Goal: Task Accomplishment & Management: Use online tool/utility

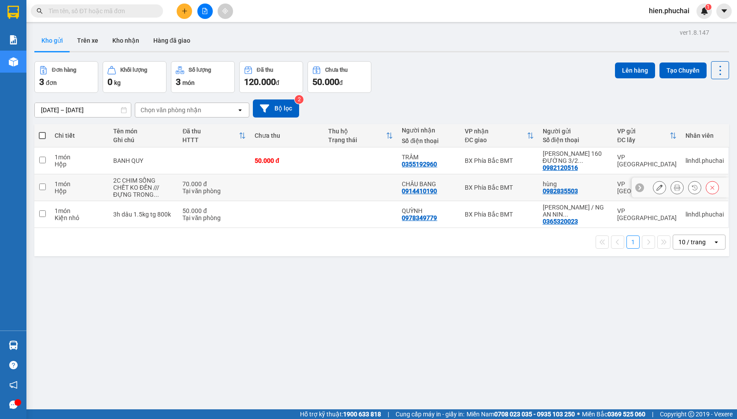
click at [691, 189] on icon at bounding box center [694, 188] width 6 height 6
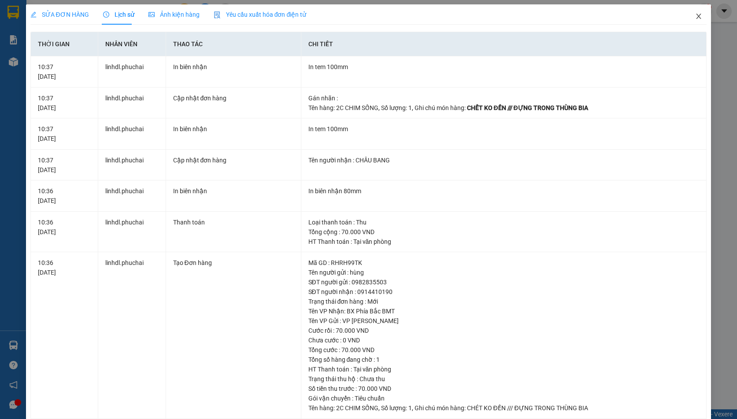
click at [696, 15] on icon "close" at bounding box center [698, 16] width 5 height 5
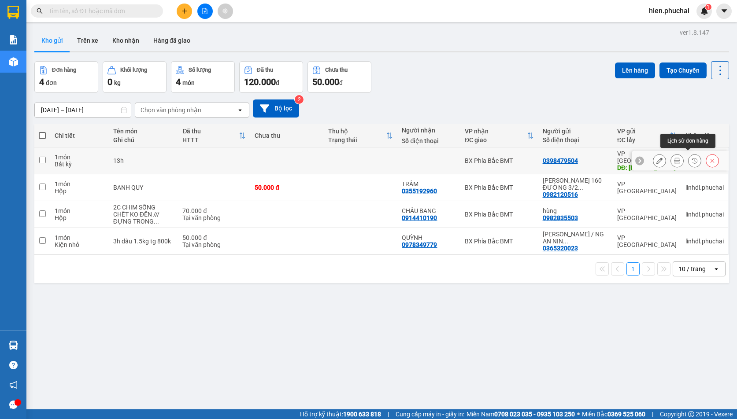
click at [691, 158] on icon at bounding box center [694, 161] width 6 height 6
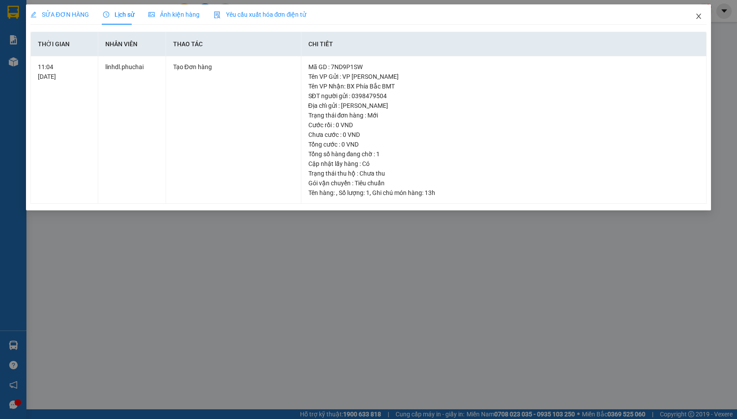
click at [694, 15] on span "Close" at bounding box center [698, 16] width 25 height 25
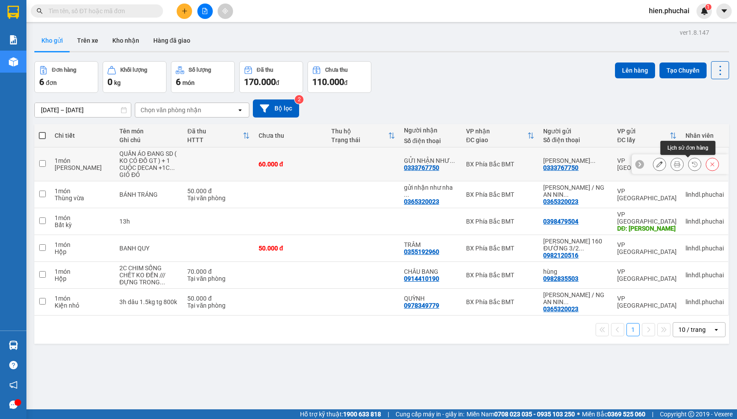
click at [691, 165] on button at bounding box center [694, 164] width 12 height 15
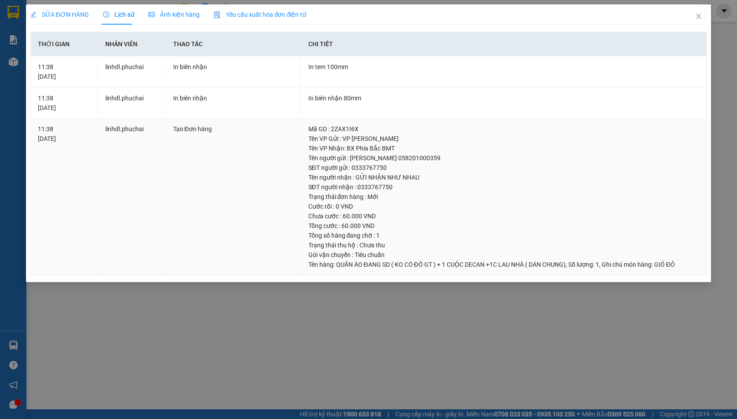
click at [256, 147] on td "Tạo Đơn hàng" at bounding box center [233, 196] width 135 height 157
click at [565, 262] on span "QUẦN ÁO ĐANG SD ( KO CÓ ĐỒ GT ) + 1 CUỘC DECAN +1C LAU NHÀ ( DÁN CHUNG)" at bounding box center [450, 264] width 229 height 7
click at [565, 261] on span "QUẦN ÁO ĐANG SD ( KO CÓ ĐỒ GT ) + 1 CUỘC DECAN +1C LAU NHÀ ( DÁN CHUNG)" at bounding box center [450, 264] width 229 height 7
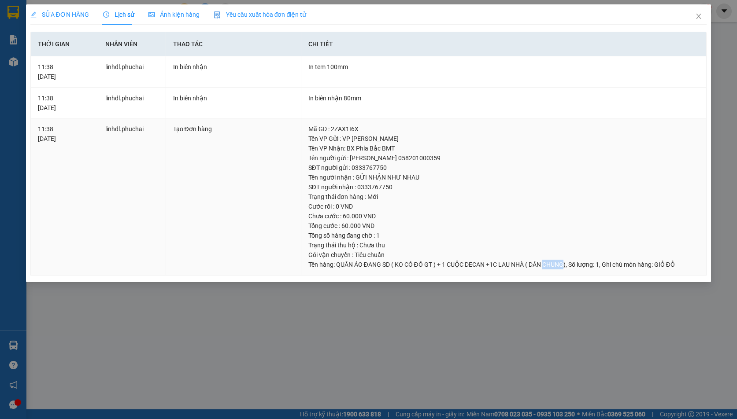
click at [565, 261] on span "QUẦN ÁO ĐANG SD ( KO CÓ ĐỒ GT ) + 1 CUỘC DECAN +1C LAU NHÀ ( DÁN CHUNG)" at bounding box center [450, 264] width 229 height 7
click at [698, 15] on icon "close" at bounding box center [698, 16] width 7 height 7
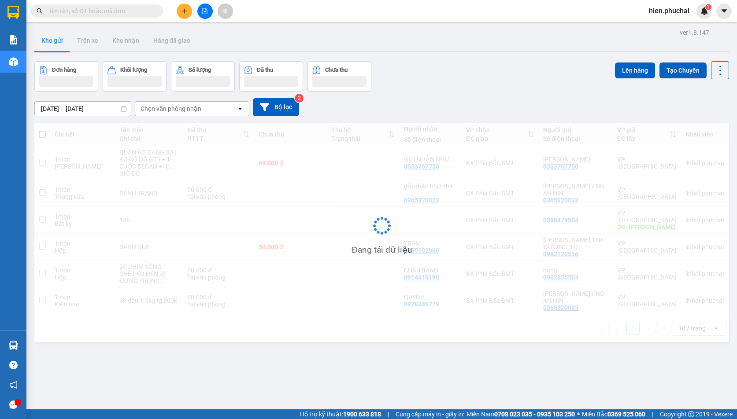
click at [502, 91] on div "ver 1.8.147 Kho gửi Trên xe Kho nhận Hàng đã giao Đơn hàng Khối lượng Số lượng …" at bounding box center [382, 235] width 702 height 419
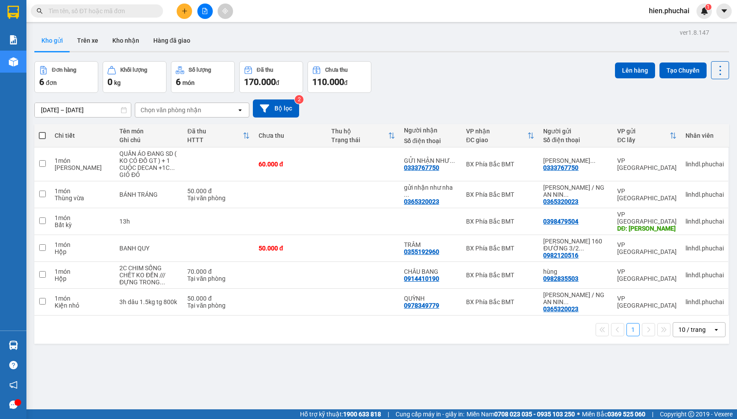
click at [204, 15] on button at bounding box center [204, 11] width 15 height 15
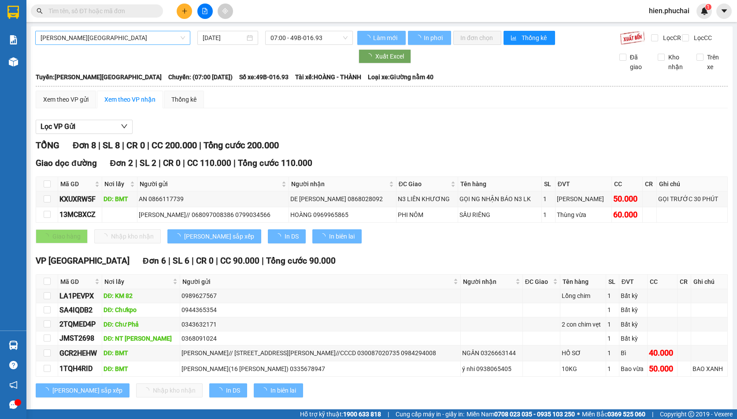
click at [129, 40] on span "Gia Lai - Đà Lạt" at bounding box center [113, 37] width 144 height 13
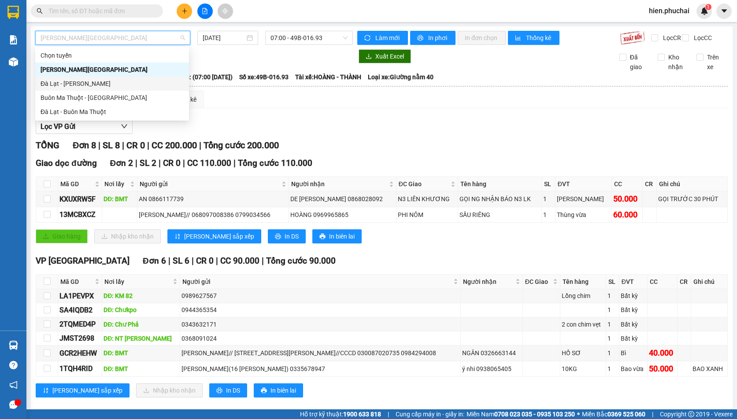
click at [108, 85] on div "Đà Lạt - Gia Lai" at bounding box center [112, 84] width 143 height 10
type input "15/10/2025"
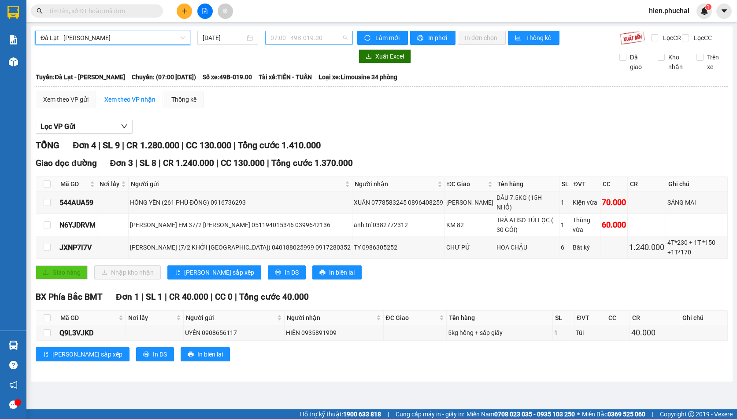
click at [314, 39] on span "07:00 - 49B-019.00" at bounding box center [308, 37] width 77 height 13
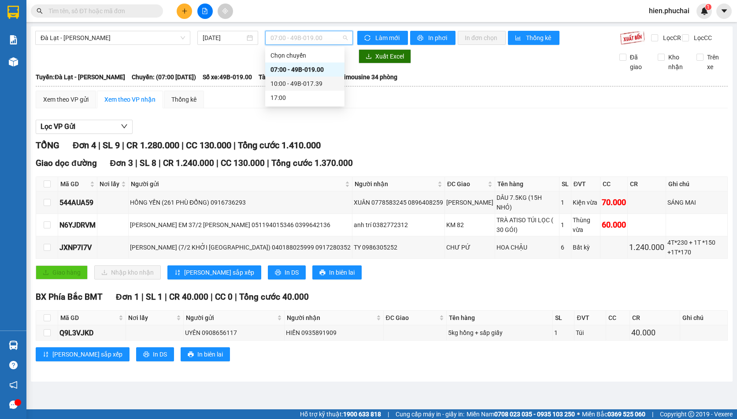
click at [299, 85] on div "10:00 - 49B-017.39" at bounding box center [304, 84] width 69 height 10
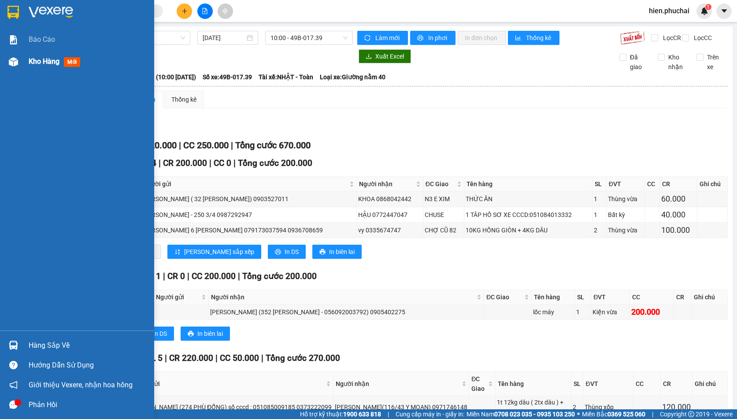
click at [17, 72] on div "Kho hàng mới" at bounding box center [77, 62] width 154 height 22
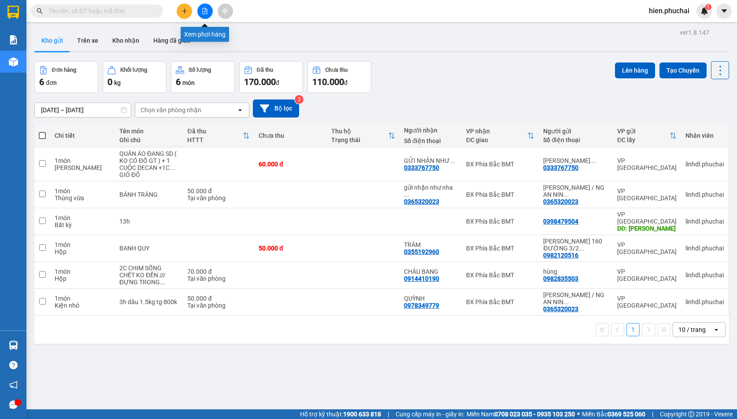
click at [202, 14] on button at bounding box center [204, 11] width 15 height 15
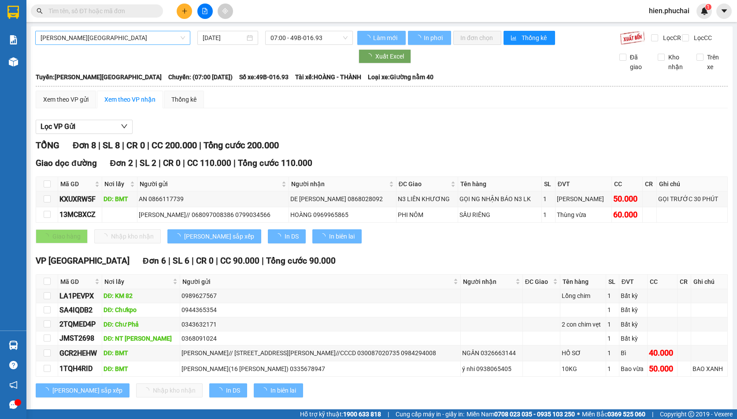
click at [134, 39] on span "Gia Lai - Đà Lạt" at bounding box center [113, 37] width 144 height 13
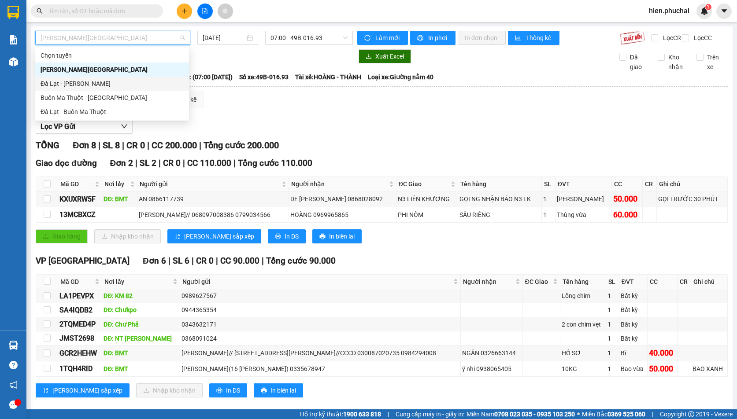
click at [122, 82] on div "Đà Lạt - Gia Lai" at bounding box center [112, 84] width 143 height 10
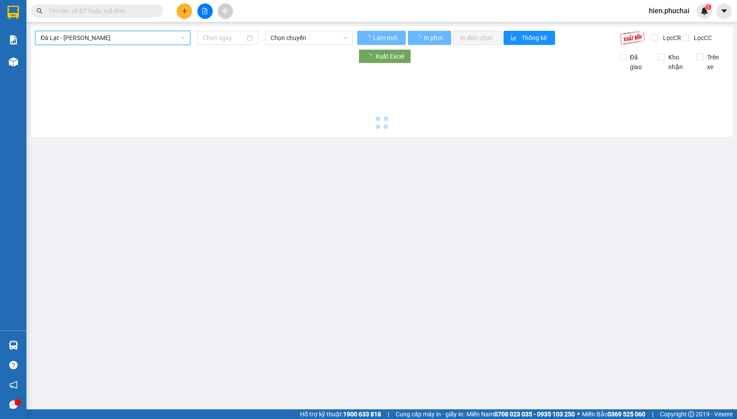
type input "15/10/2025"
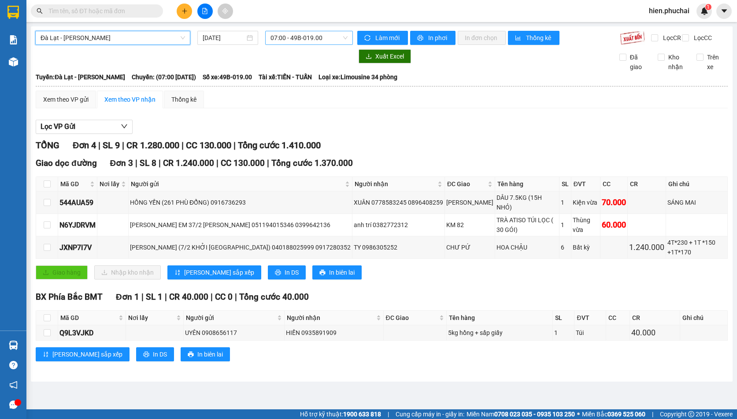
click at [284, 44] on span "07:00 - 49B-019.00" at bounding box center [308, 37] width 77 height 13
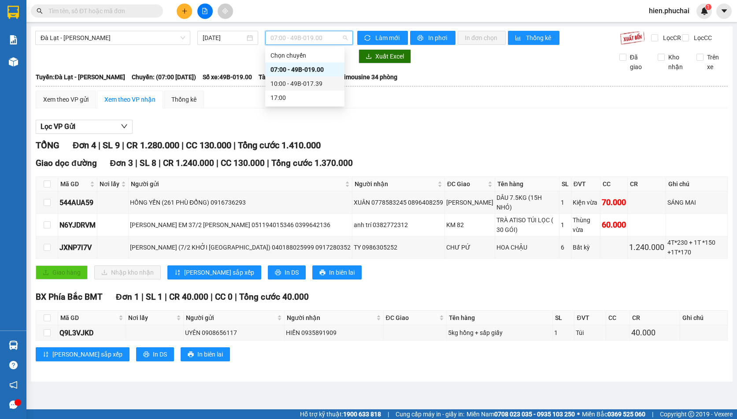
click at [280, 89] on div "10:00 - 49B-017.39" at bounding box center [304, 84] width 79 height 14
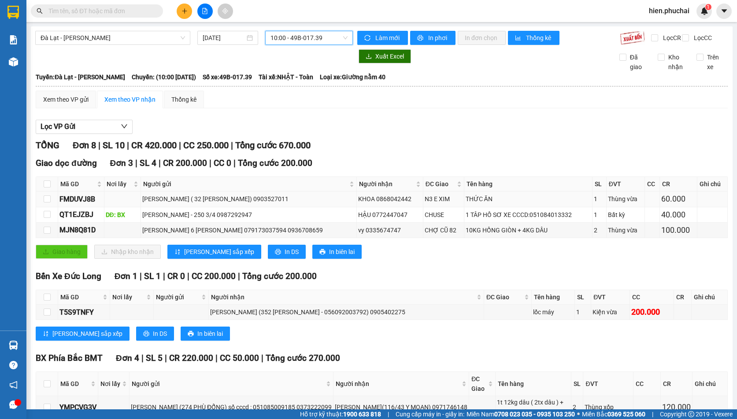
scroll to position [151, 0]
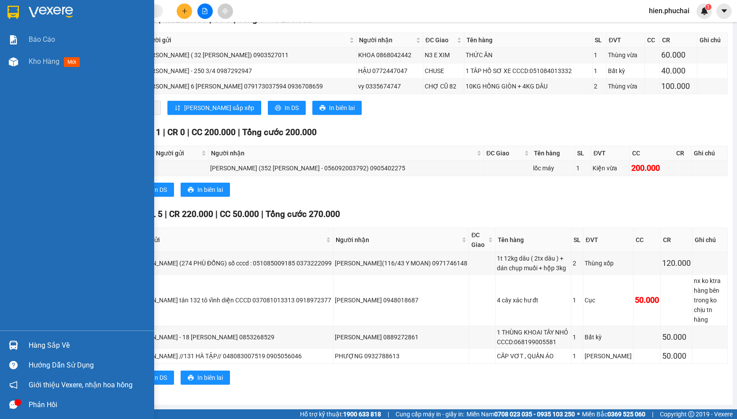
drag, startPoint x: 18, startPoint y: 59, endPoint x: 41, endPoint y: 20, distance: 45.8
click at [18, 60] on div at bounding box center [13, 61] width 15 height 15
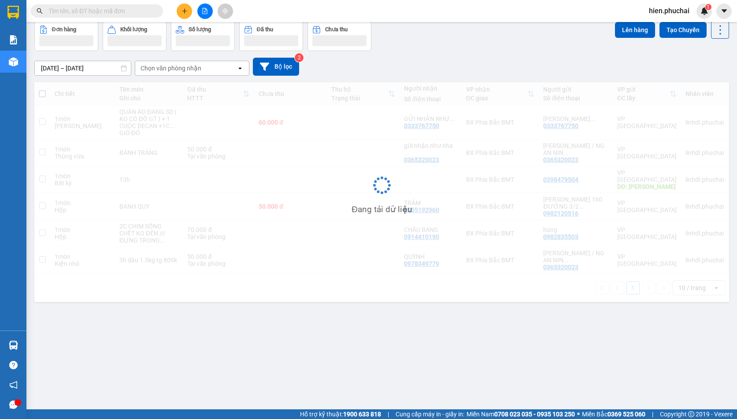
scroll to position [41, 0]
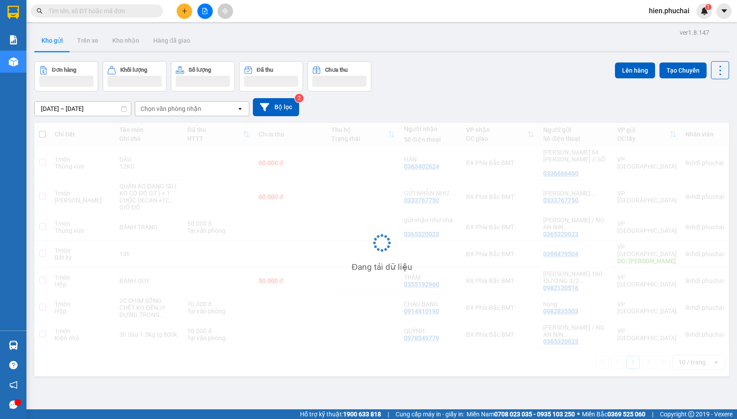
scroll to position [41, 0]
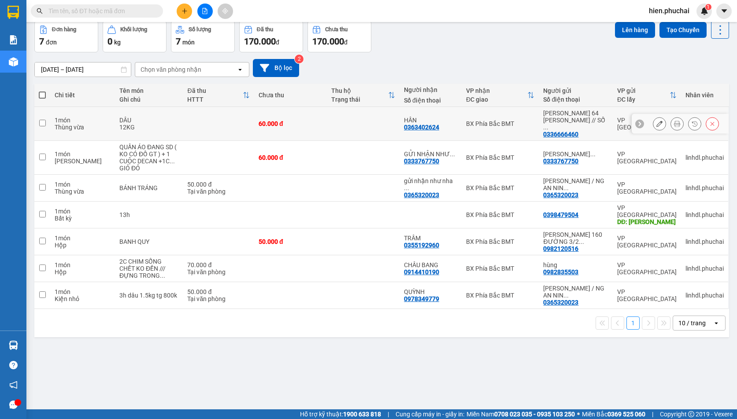
click at [45, 120] on input "checkbox" at bounding box center [42, 123] width 7 height 7
checkbox input "true"
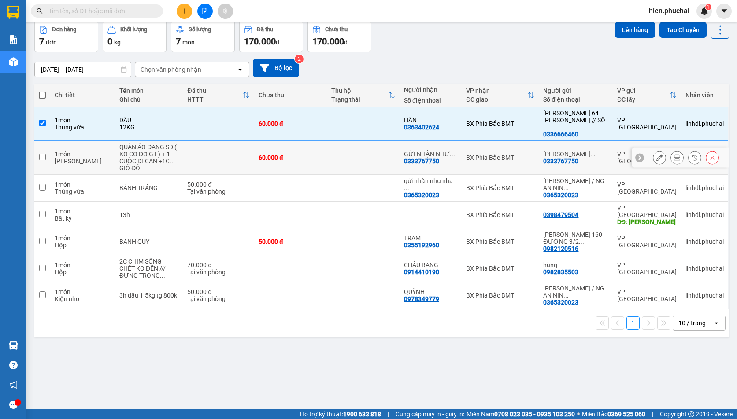
drag, startPoint x: 45, startPoint y: 151, endPoint x: 42, endPoint y: 162, distance: 12.3
click at [45, 154] on input "checkbox" at bounding box center [42, 157] width 7 height 7
checkbox input "true"
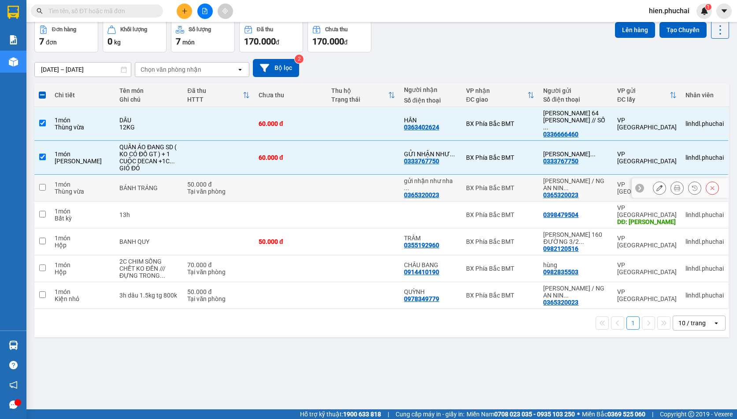
click at [44, 184] on input "checkbox" at bounding box center [42, 187] width 7 height 7
checkbox input "true"
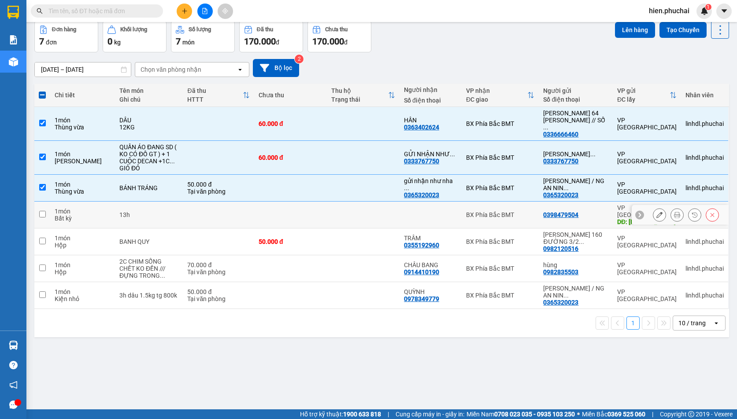
click at [39, 211] on input "checkbox" at bounding box center [42, 214] width 7 height 7
checkbox input "true"
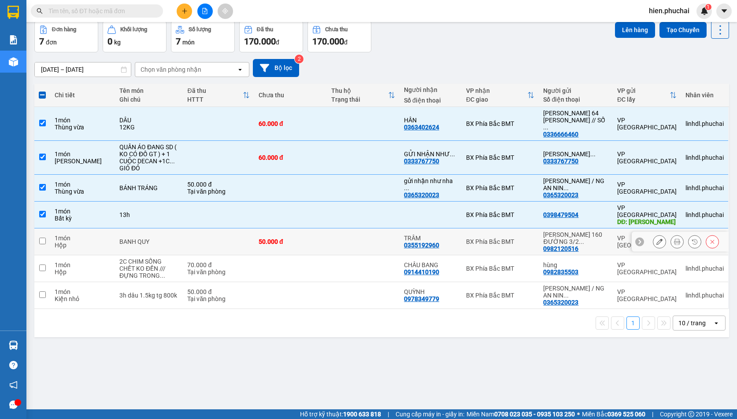
drag, startPoint x: 44, startPoint y: 230, endPoint x: 41, endPoint y: 245, distance: 15.1
click at [42, 229] on td at bounding box center [42, 242] width 16 height 27
checkbox input "true"
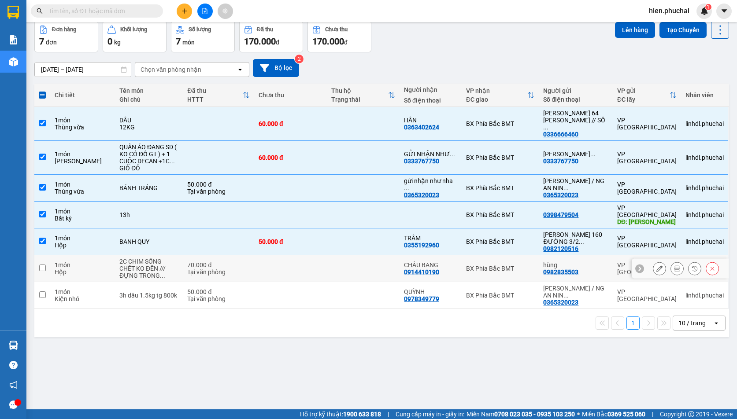
click at [43, 265] on input "checkbox" at bounding box center [42, 268] width 7 height 7
checkbox input "true"
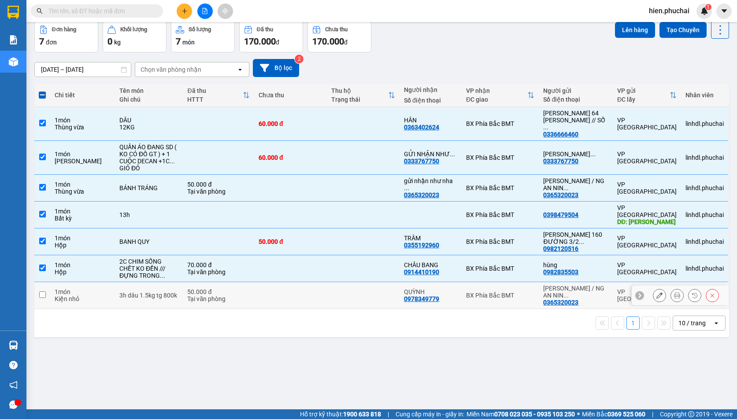
click at [41, 292] on input "checkbox" at bounding box center [42, 295] width 7 height 7
checkbox input "true"
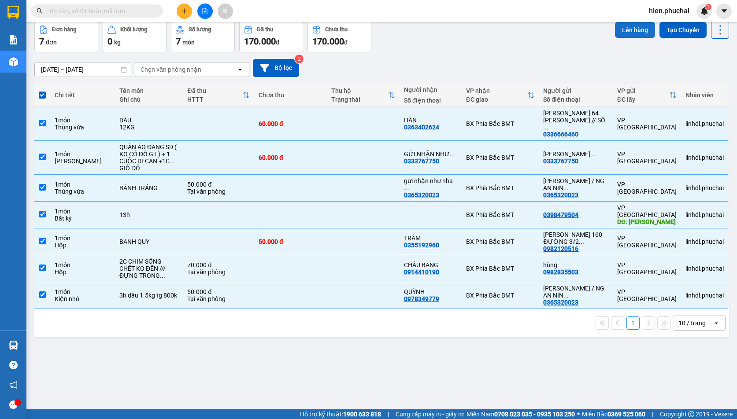
click at [619, 33] on button "Lên hàng" at bounding box center [635, 30] width 40 height 16
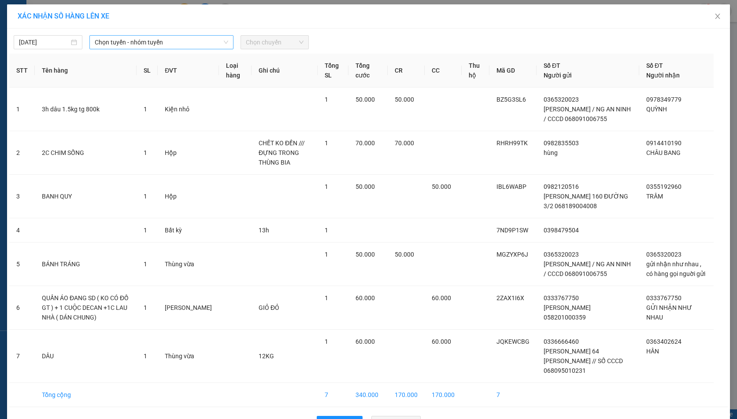
click at [145, 46] on span "Chọn tuyến - nhóm tuyến" at bounding box center [161, 42] width 133 height 13
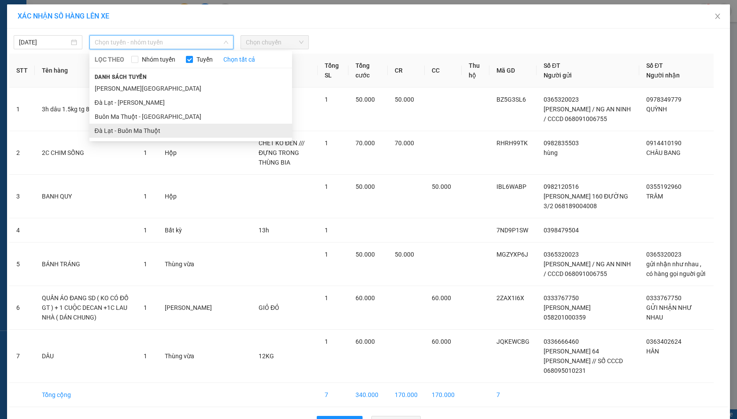
click at [133, 132] on li "Đà Lạt - Buôn Ma Thuột" at bounding box center [190, 131] width 203 height 14
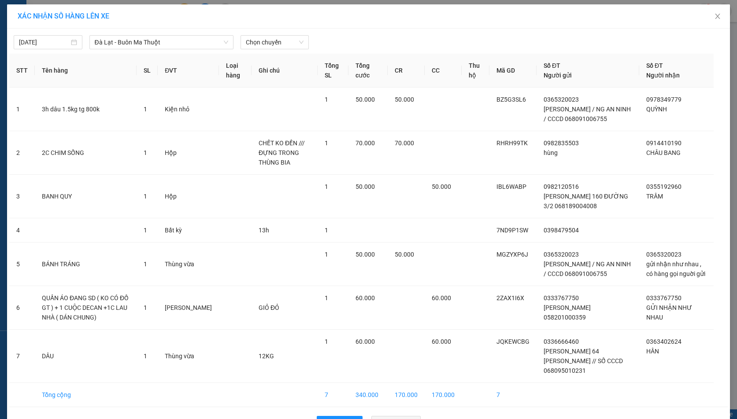
click at [282, 51] on div "15/10/2025 Đà Lạt - Buôn Ma Thuột LỌC THEO Nhóm tuyến Tuyến Chọn tất cả Danh sá…" at bounding box center [368, 233] width 723 height 408
drag, startPoint x: 282, startPoint y: 46, endPoint x: 274, endPoint y: 78, distance: 33.1
click at [282, 47] on span "Chọn chuyến" at bounding box center [275, 42] width 58 height 13
click at [271, 75] on div "13:01 - 49B-013.18" at bounding box center [276, 74] width 69 height 10
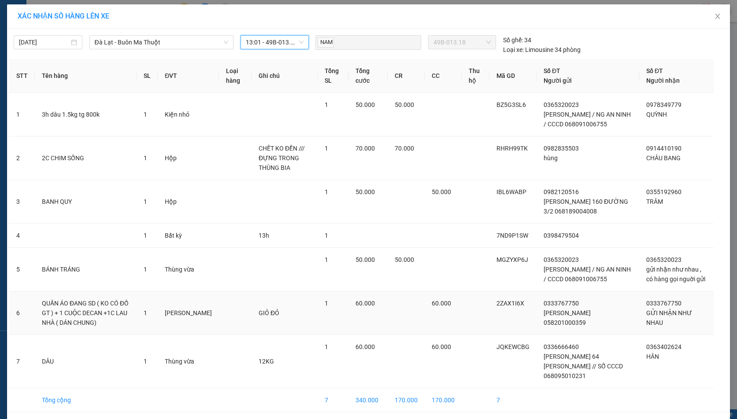
scroll to position [24, 0]
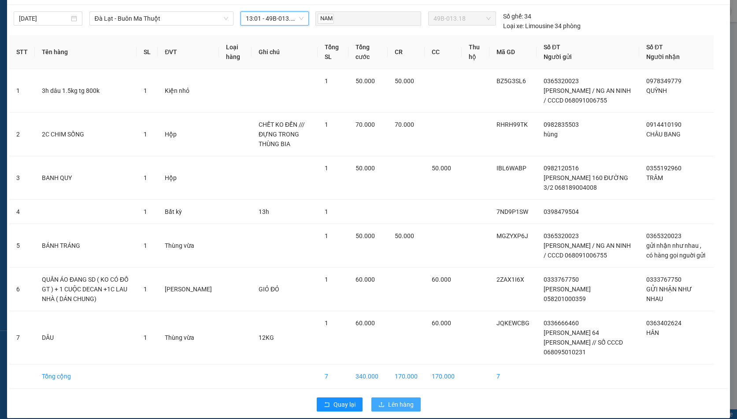
click at [389, 400] on span "Lên hàng" at bounding box center [401, 405] width 26 height 10
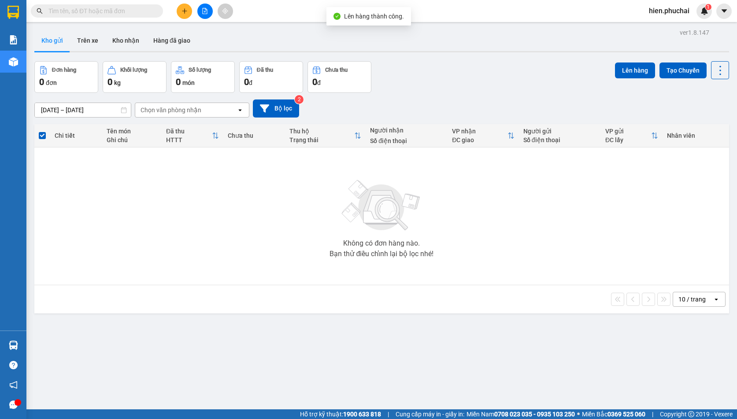
click at [399, 92] on div "Đơn hàng 0 đơn Khối lượng 0 kg Số lượng 0 món Đã thu 0 đ Chưa thu 0 đ Lên hàng …" at bounding box center [381, 77] width 694 height 32
click at [203, 8] on icon "file-add" at bounding box center [205, 11] width 5 height 6
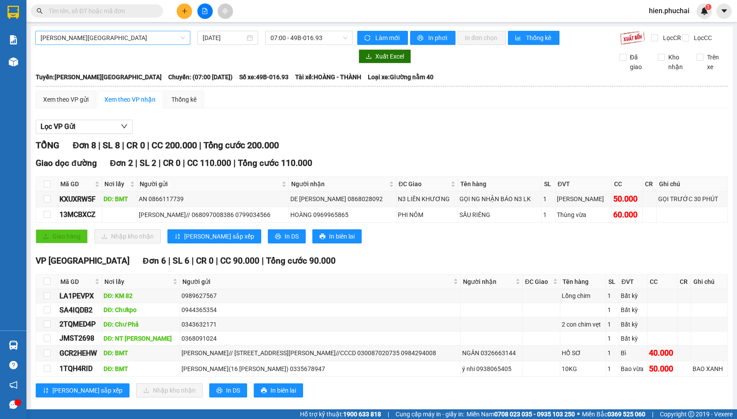
click at [152, 35] on span "Gia Lai - Đà Lạt" at bounding box center [113, 37] width 144 height 13
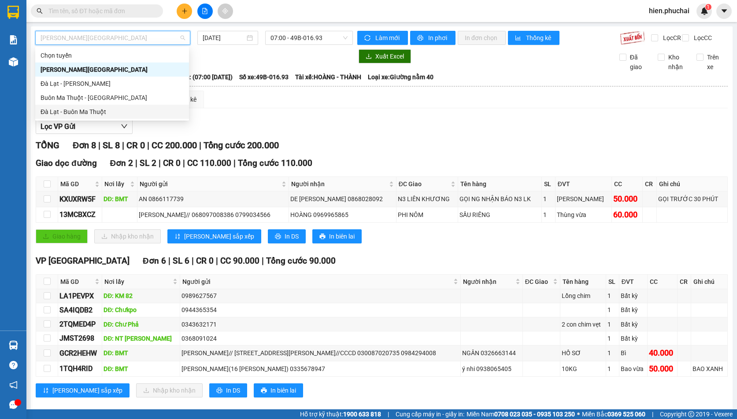
click at [117, 110] on div "Đà Lạt - Buôn Ma Thuột" at bounding box center [112, 112] width 143 height 10
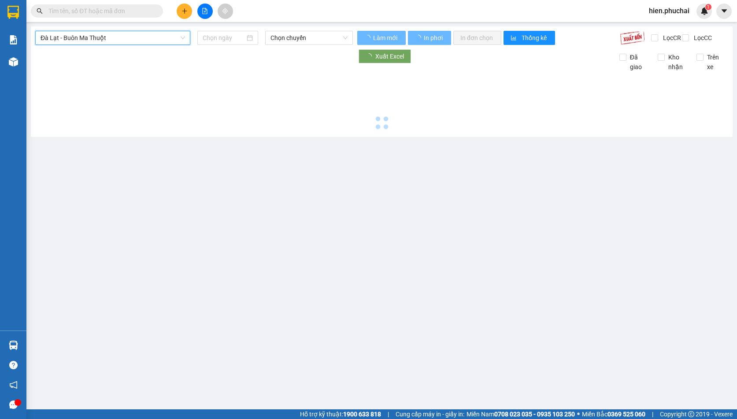
type input "15/10/2025"
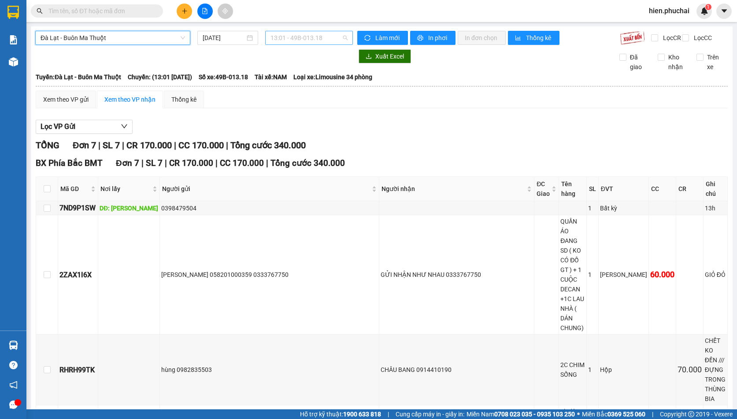
click at [289, 37] on span "13:01 - 49B-013.18" at bounding box center [308, 37] width 77 height 13
click at [287, 71] on div "13:01 - 49B-013.18" at bounding box center [302, 70] width 69 height 10
click at [382, 40] on span "Làm mới" at bounding box center [388, 38] width 26 height 10
click at [422, 41] on button "In phơi" at bounding box center [432, 38] width 45 height 14
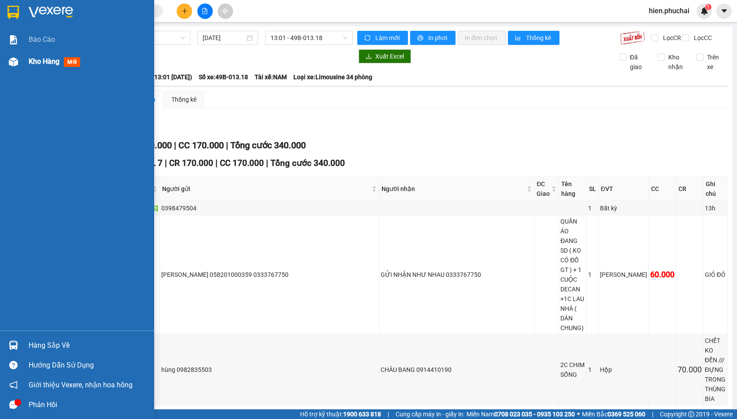
click at [26, 65] on div "Kho hàng mới" at bounding box center [77, 62] width 154 height 22
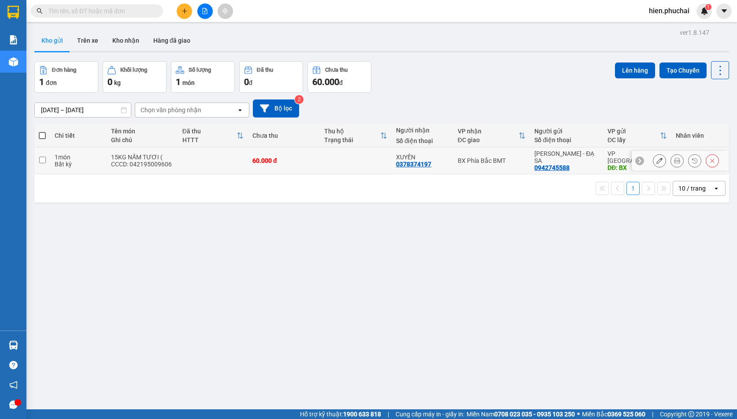
click at [691, 162] on icon at bounding box center [694, 161] width 6 height 6
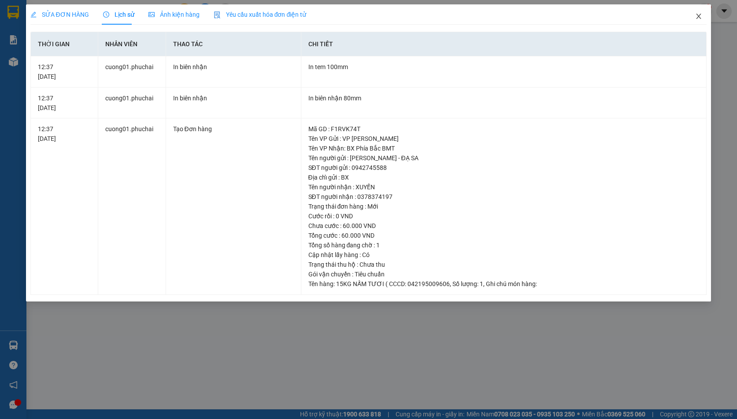
click at [698, 17] on icon "close" at bounding box center [698, 16] width 7 height 7
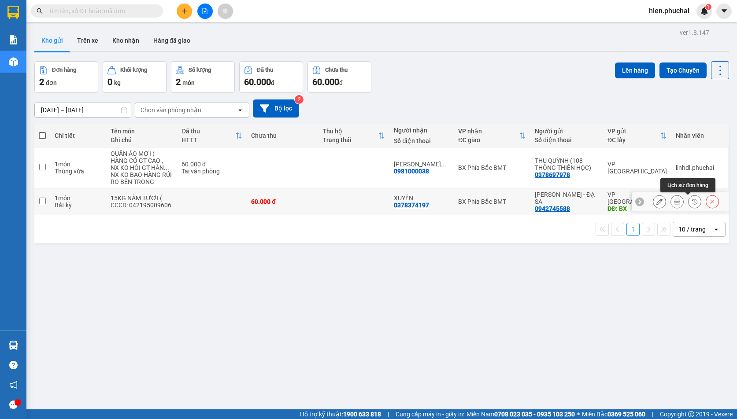
click at [691, 203] on icon at bounding box center [694, 202] width 6 height 6
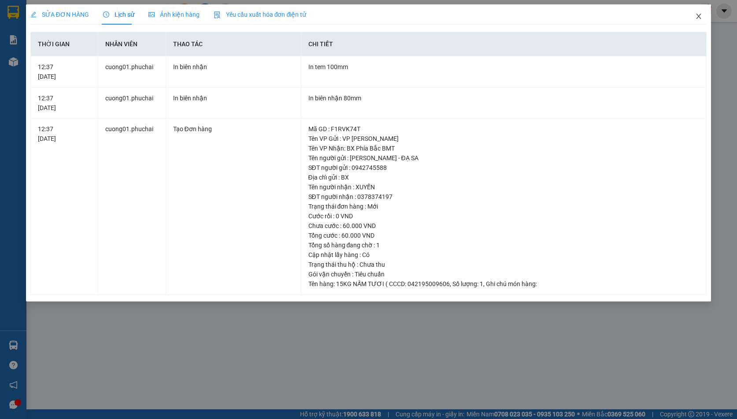
click at [693, 17] on span "Close" at bounding box center [698, 16] width 25 height 25
